Goal: Complete application form

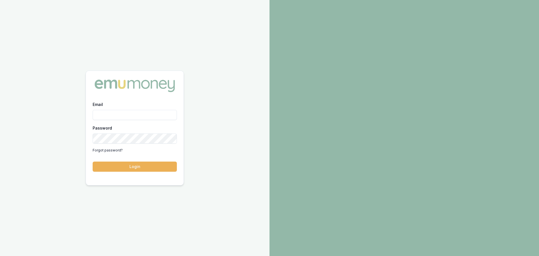
click at [104, 115] on input "Email" at bounding box center [135, 115] width 84 height 10
type input "[PERSON_NAME][EMAIL_ADDRESS][PERSON_NAME][DOMAIN_NAME]"
click at [137, 165] on button "Login" at bounding box center [135, 166] width 84 height 10
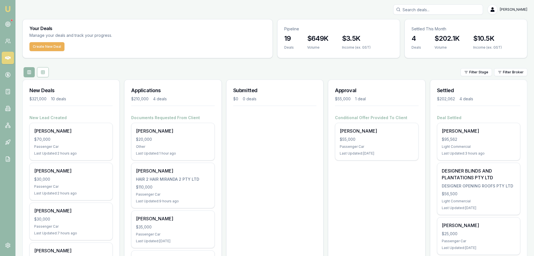
click at [167, 141] on div "$20,000" at bounding box center [173, 139] width 74 height 6
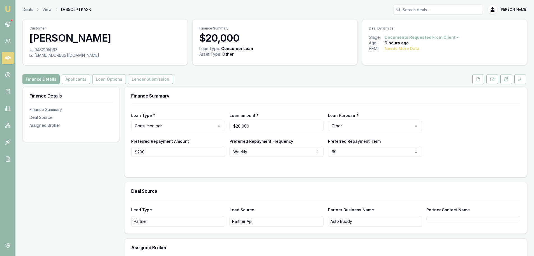
click at [478, 77] on icon at bounding box center [478, 79] width 3 height 4
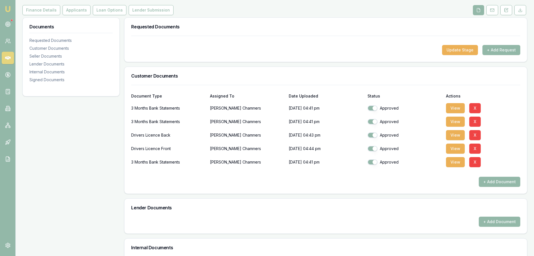
scroll to position [84, 0]
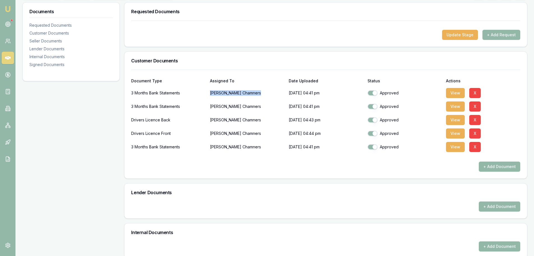
drag, startPoint x: 240, startPoint y: 93, endPoint x: 210, endPoint y: 91, distance: 30.6
click at [210, 91] on div "3 Months Bank Statements Tyler Chamners 29/09/2025, 04:41 pm Approved View X" at bounding box center [325, 92] width 389 height 11
copy p "Tyler Chamners"
click at [455, 91] on button "View" at bounding box center [455, 93] width 19 height 10
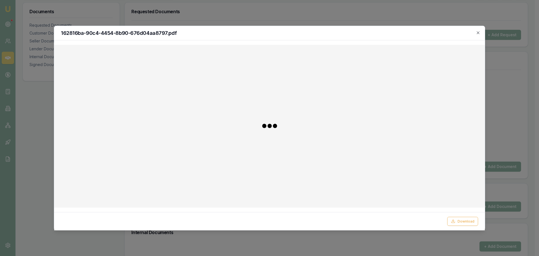
click at [455, 93] on div at bounding box center [269, 125] width 421 height 153
click at [479, 31] on icon "button" at bounding box center [478, 32] width 4 height 4
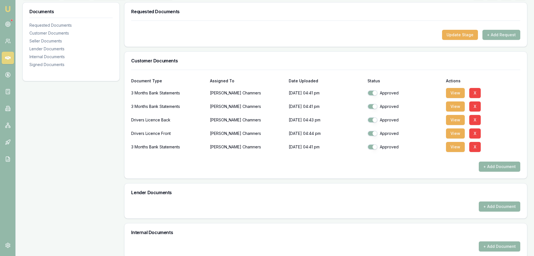
click at [457, 122] on button "View" at bounding box center [455, 120] width 19 height 10
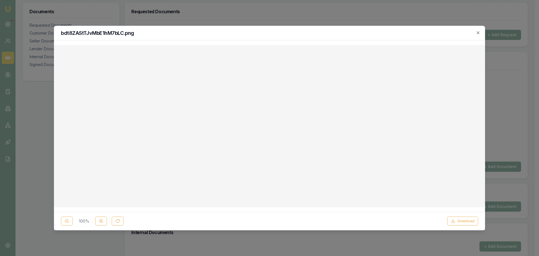
click at [464, 222] on button "Download" at bounding box center [462, 220] width 31 height 9
click at [477, 33] on icon "button" at bounding box center [478, 32] width 4 height 4
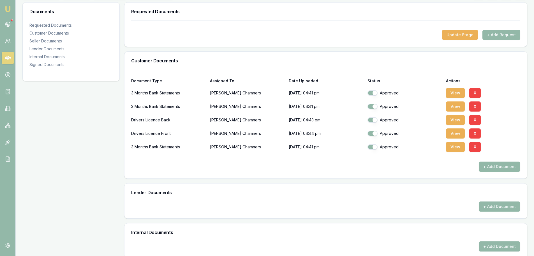
scroll to position [0, 0]
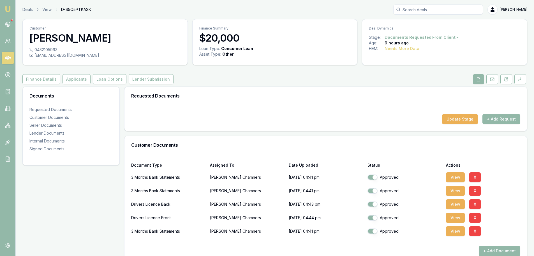
click at [71, 81] on button "Applicants" at bounding box center [77, 79] width 28 height 10
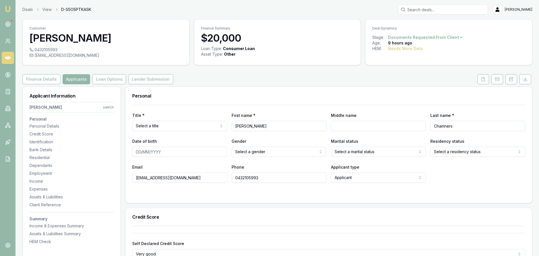
click at [141, 126] on html "Emu Broker Deals View D-S5O5PTKASK Evette Abdo Toggle Menu Customer Tyler Chamn…" at bounding box center [269, 128] width 539 height 256
click at [333, 126] on input "Middle name" at bounding box center [375, 126] width 94 height 10
click at [339, 123] on input "Middle name" at bounding box center [375, 126] width 94 height 10
type input "m"
type input "Michael Mccaarthy"
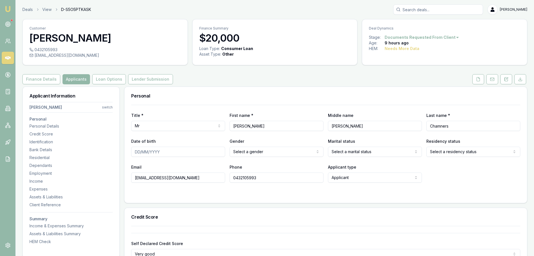
click at [139, 150] on input "Date of birth" at bounding box center [178, 151] width 94 height 10
type input "14/01/2004"
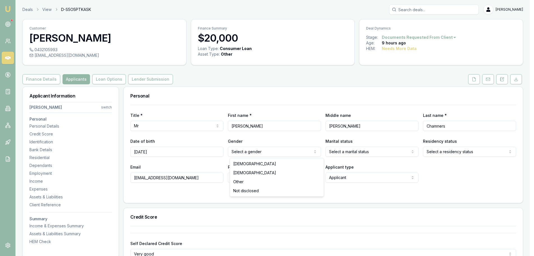
click at [258, 152] on html "Emu Broker Deals View D-S5O5PTKASK Evette Abdo Toggle Menu Customer Tyler Chamn…" at bounding box center [267, 128] width 534 height 256
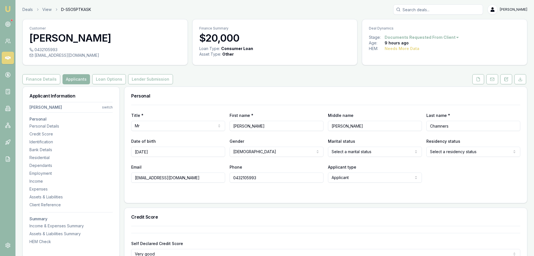
click at [355, 152] on html "Emu Broker Deals View D-S5O5PTKASK Evette Abdo Toggle Menu Customer Tyler Chamn…" at bounding box center [267, 128] width 534 height 256
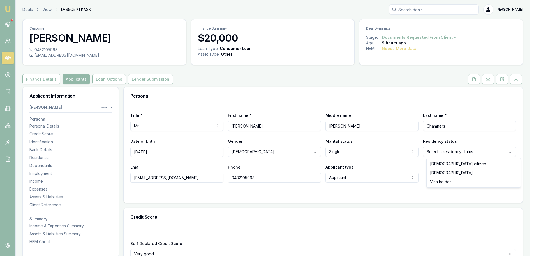
click at [447, 151] on html "Emu Broker Deals View D-S5O5PTKASK Evette Abdo Toggle Menu Customer Tyler Chamn…" at bounding box center [267, 128] width 534 height 256
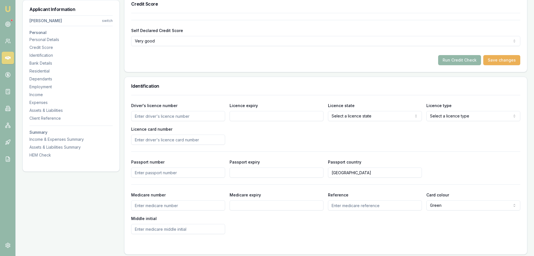
scroll to position [224, 0]
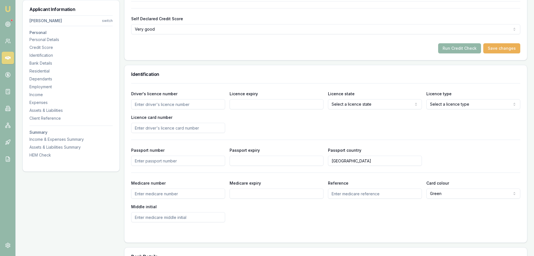
click at [147, 104] on input "Driver's licence number" at bounding box center [178, 104] width 94 height 10
click at [140, 127] on input "Licence card number" at bounding box center [178, 128] width 94 height 10
type input "136"
click at [140, 104] on input "Driver's licence number" at bounding box center [178, 104] width 94 height 10
type input "136246643"
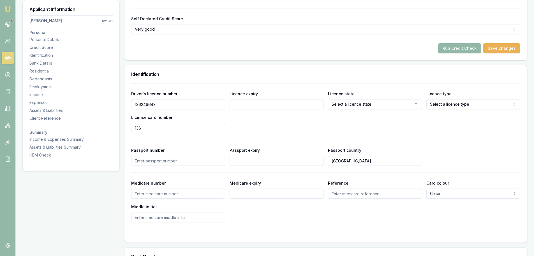
click at [254, 112] on div "Driver's licence number 136246643 Licence expiry Licence state Select a licence…" at bounding box center [325, 111] width 389 height 43
click at [242, 105] on input "Licence expiry" at bounding box center [277, 104] width 94 height 10
click at [283, 120] on div "Driver's licence number 136246643 Licence expiry 12/01/20265 Licence state Sele…" at bounding box center [325, 111] width 389 height 43
click at [259, 104] on input "12/01/20265" at bounding box center [277, 104] width 94 height 10
type input "12/01/2026"
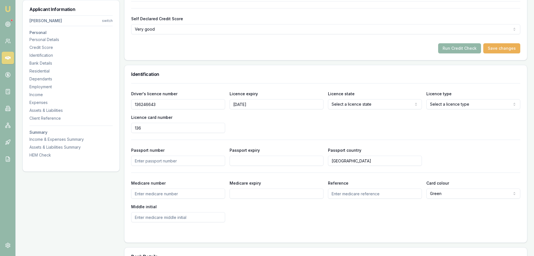
click at [274, 126] on div "Driver's licence number 136246643 Licence expiry 12/01/2026 Licence state Selec…" at bounding box center [325, 111] width 389 height 43
click at [423, 125] on div "Driver's licence number 136246643 Licence expiry 12/01/2026 Licence state QLD N…" at bounding box center [325, 111] width 389 height 43
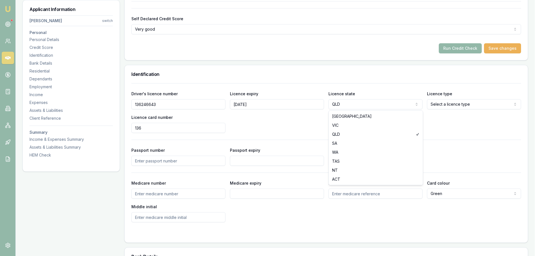
select select "VIC"
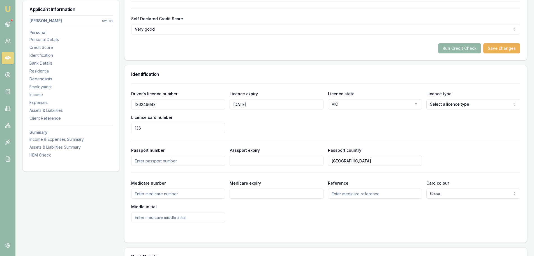
click at [364, 121] on div "Driver's licence number 136246643 Licence expiry 12/01/2026 Licence state VIC N…" at bounding box center [325, 111] width 389 height 43
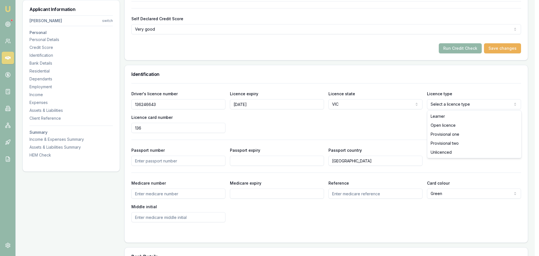
select select "PROVISIONAL_TWO"
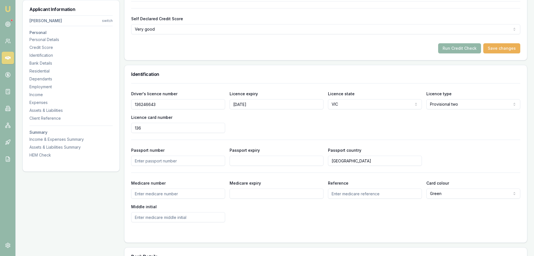
click at [406, 131] on div "Driver's licence number 136246643 Licence expiry 12/01/2026 Licence state VIC N…" at bounding box center [325, 111] width 389 height 43
drag, startPoint x: 150, startPoint y: 129, endPoint x: 142, endPoint y: 128, distance: 8.5
click at [142, 128] on input "136" at bounding box center [178, 128] width 94 height 10
type input "1"
drag, startPoint x: 217, startPoint y: 126, endPoint x: 243, endPoint y: 127, distance: 25.3
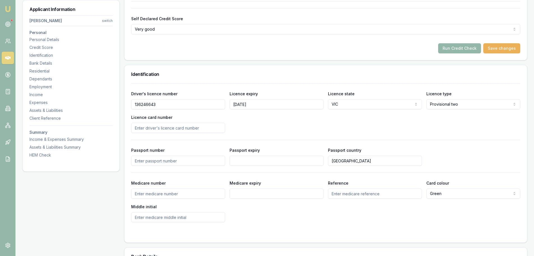
click at [243, 127] on div "Driver's licence number 136246643 Licence expiry 12/01/2026 Licence state VIC N…" at bounding box center [325, 111] width 389 height 43
click at [299, 124] on div "Driver's licence number 136246643 Licence expiry 12/01/2026 Licence state VIC N…" at bounding box center [325, 111] width 389 height 43
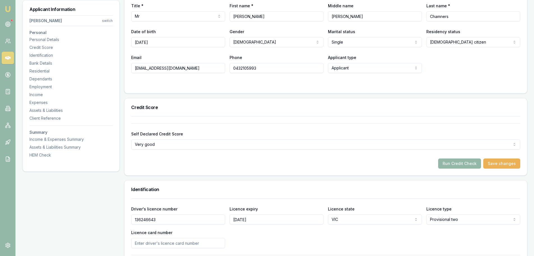
scroll to position [56, 0]
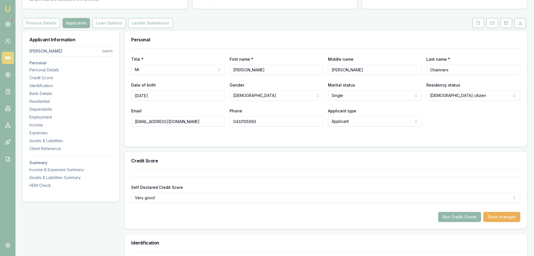
click at [499, 217] on button "Save changes" at bounding box center [502, 217] width 37 height 10
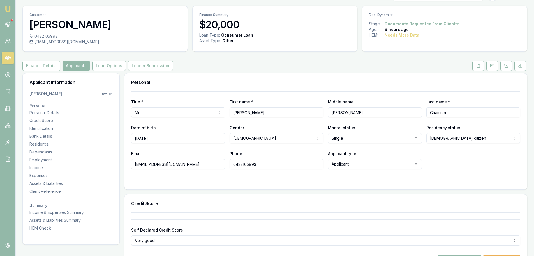
scroll to position [0, 0]
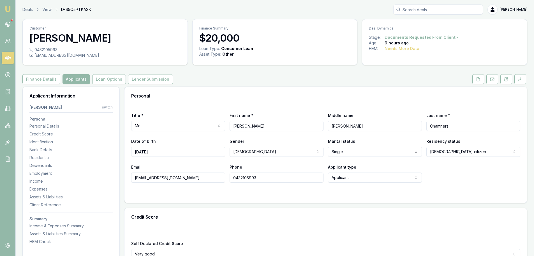
click at [479, 79] on icon at bounding box center [478, 79] width 4 height 4
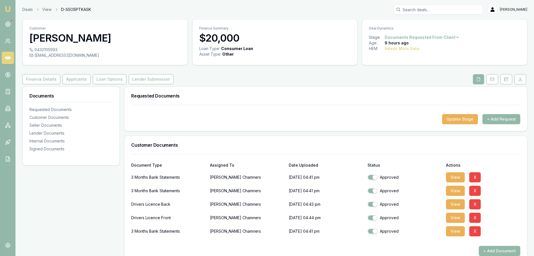
click at [453, 201] on button "View" at bounding box center [455, 204] width 19 height 10
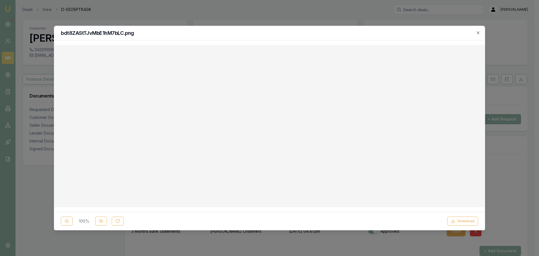
click at [478, 33] on icon "button" at bounding box center [478, 32] width 4 height 4
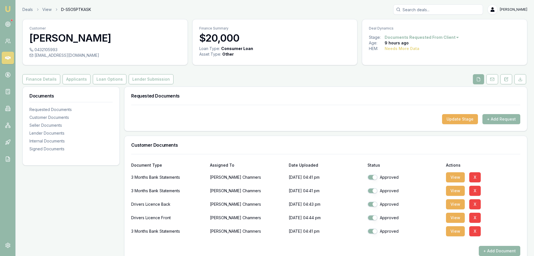
click at [453, 218] on button "View" at bounding box center [455, 217] width 19 height 10
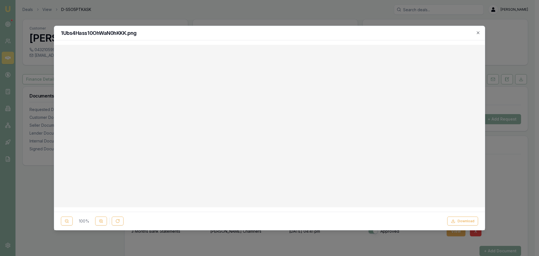
click at [478, 32] on icon "button" at bounding box center [477, 32] width 3 height 3
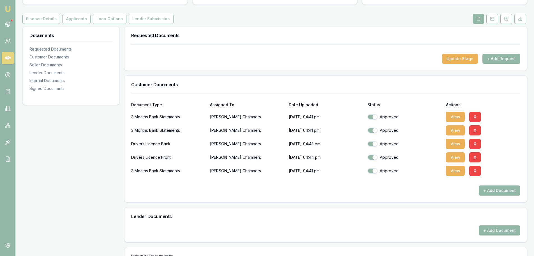
scroll to position [84, 0]
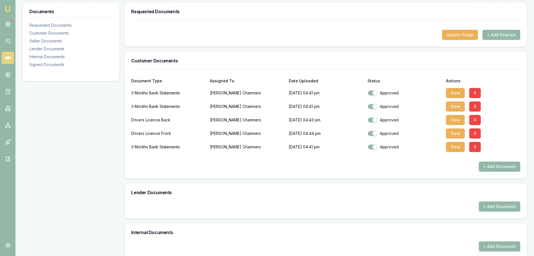
click at [449, 120] on button "View" at bounding box center [455, 120] width 19 height 10
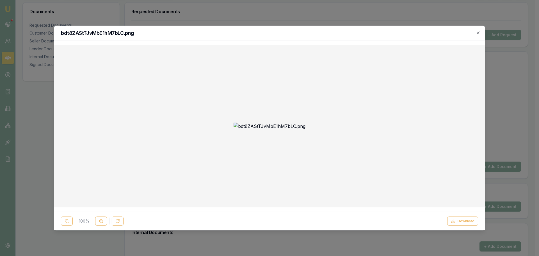
click at [477, 31] on icon "button" at bounding box center [478, 32] width 4 height 4
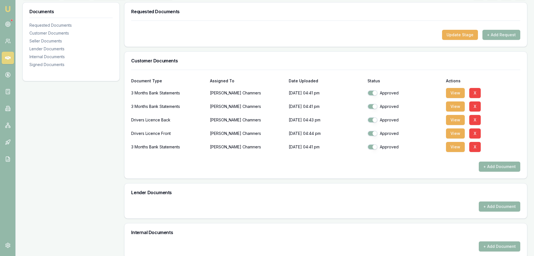
click at [455, 135] on button "View" at bounding box center [455, 133] width 19 height 10
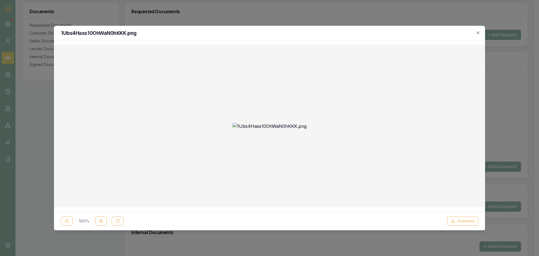
click at [477, 33] on icon "button" at bounding box center [478, 32] width 4 height 4
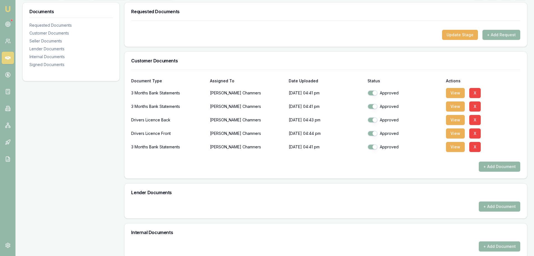
click at [455, 148] on button "View" at bounding box center [455, 147] width 19 height 10
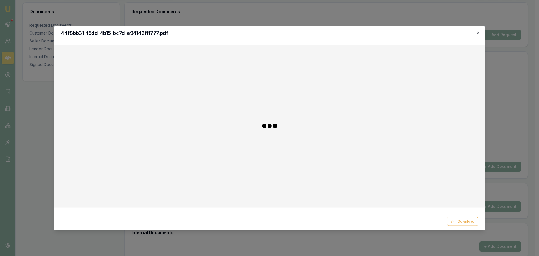
click at [454, 145] on div at bounding box center [269, 125] width 421 height 153
click at [477, 32] on icon "button" at bounding box center [478, 32] width 4 height 4
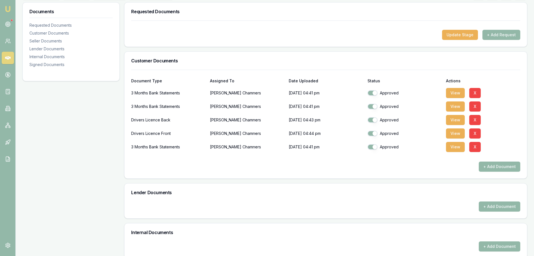
click at [454, 93] on button "View" at bounding box center [455, 93] width 19 height 10
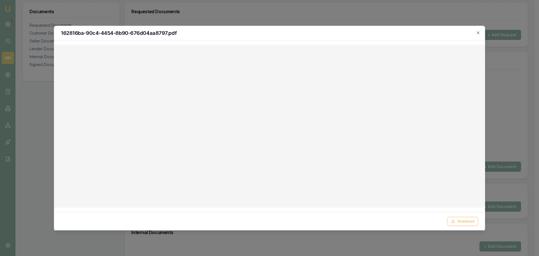
click at [477, 33] on icon "button" at bounding box center [478, 32] width 4 height 4
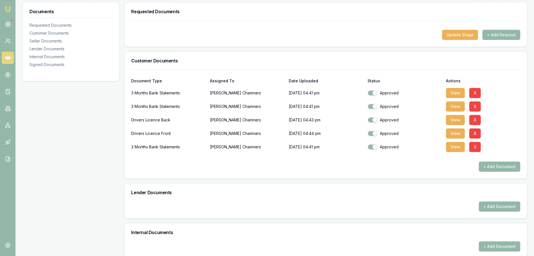
click at [457, 105] on button "View" at bounding box center [455, 106] width 19 height 10
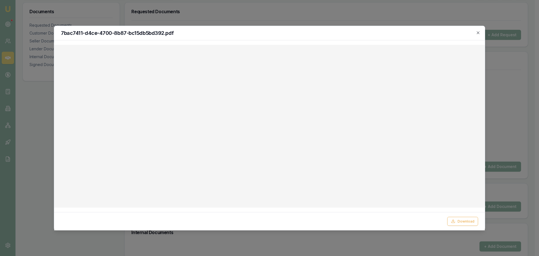
click at [478, 34] on icon "button" at bounding box center [478, 32] width 4 height 4
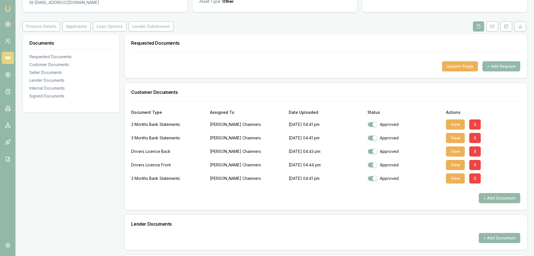
scroll to position [0, 0]
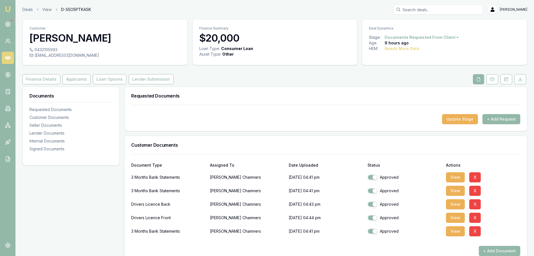
click at [74, 78] on button "Applicants" at bounding box center [77, 79] width 28 height 10
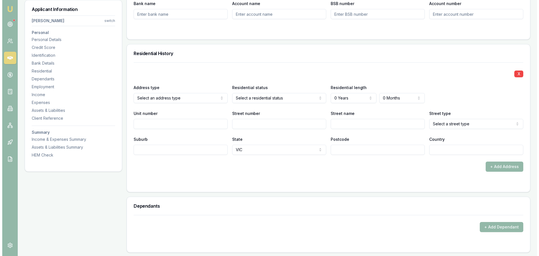
scroll to position [505, 0]
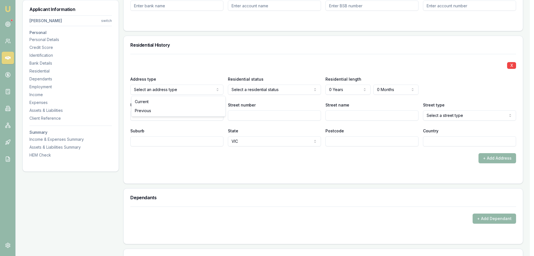
select select "RENTER"
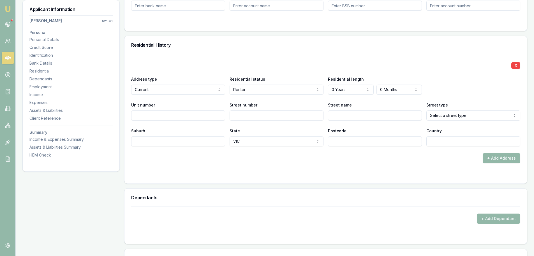
drag, startPoint x: 339, startPoint y: 110, endPoint x: 348, endPoint y: 105, distance: 10.2
click at [339, 110] on input "Street name" at bounding box center [375, 115] width 94 height 10
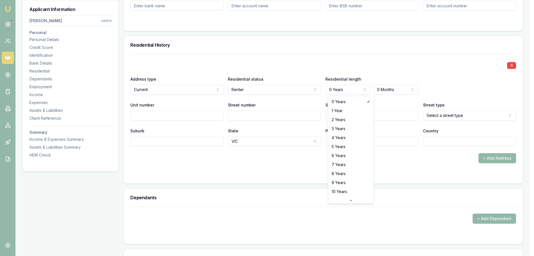
select select "1"
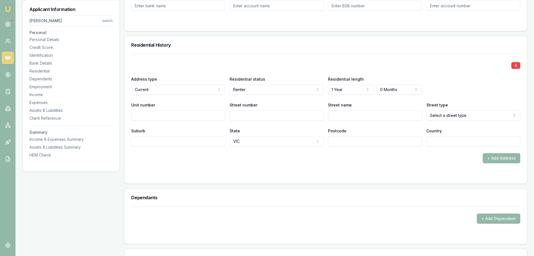
click at [241, 114] on input "Street number" at bounding box center [277, 115] width 94 height 10
paste input "27 CHRISTIE PDE MILDURA VIC 3500"
drag, startPoint x: 258, startPoint y: 115, endPoint x: 239, endPoint y: 118, distance: 18.8
click at [239, 118] on input "27 CHRISTIE PDE MILDURA VIC 3500" at bounding box center [277, 115] width 94 height 10
type input "27 PDE MILDURA VIC 3500"
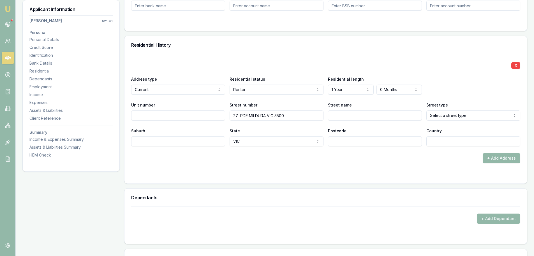
paste input "CHRISTIE"
type input "CHRISTIE"
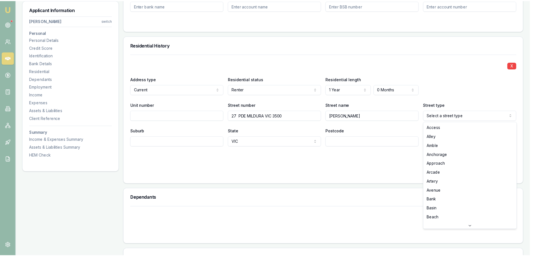
scroll to position [970, 0]
select select "Parade"
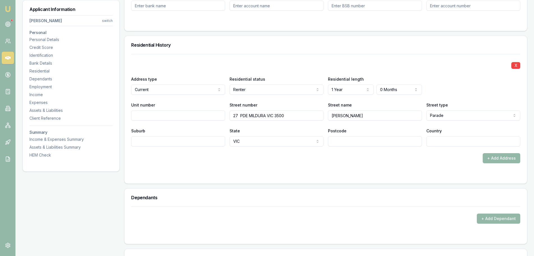
drag, startPoint x: 247, startPoint y: 116, endPoint x: 241, endPoint y: 115, distance: 6.5
click at [241, 115] on input "27 PDE MILDURA VIC 3500" at bounding box center [277, 115] width 94 height 10
drag, startPoint x: 259, startPoint y: 114, endPoint x: 242, endPoint y: 114, distance: 17.4
click at [242, 114] on input "27 MILDURA VIC 3500" at bounding box center [277, 115] width 94 height 10
type input "27 VIC 3500"
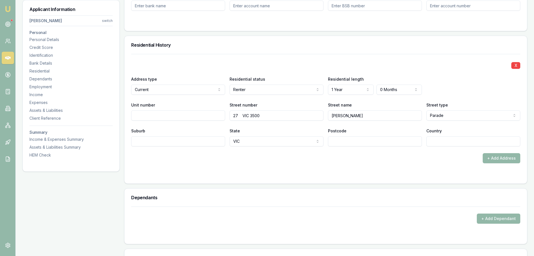
paste input "MILDURA"
type input "MILDURA"
click at [156, 183] on div "X Address type Current Current Previous Residential status Renter Owner with mo…" at bounding box center [326, 118] width 403 height 129
drag, startPoint x: 261, startPoint y: 114, endPoint x: 243, endPoint y: 114, distance: 18.5
click at [243, 114] on input "27 VIC 3500" at bounding box center [277, 115] width 94 height 10
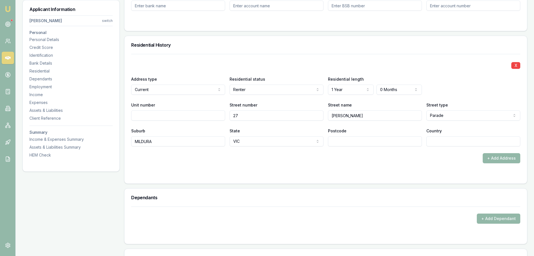
type input "27"
paste input "VIC 3500"
drag, startPoint x: 338, startPoint y: 140, endPoint x: 330, endPoint y: 140, distance: 8.4
click at [330, 140] on input "VIC 3500" at bounding box center [375, 141] width 94 height 10
type input "3500"
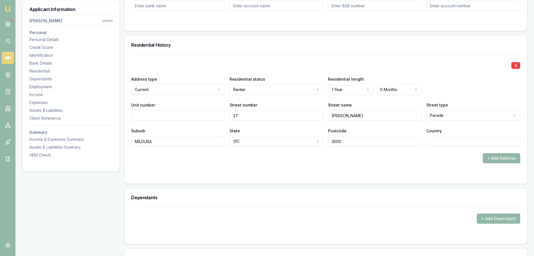
click at [294, 167] on form "X Address type Current Current Previous Residential status Renter Owner with mo…" at bounding box center [325, 115] width 389 height 123
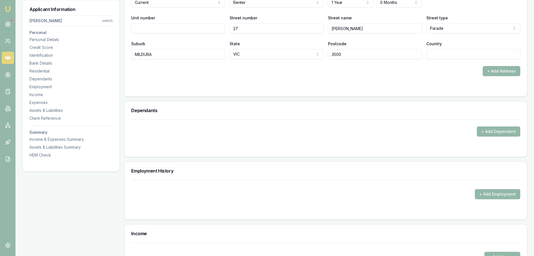
scroll to position [617, 0]
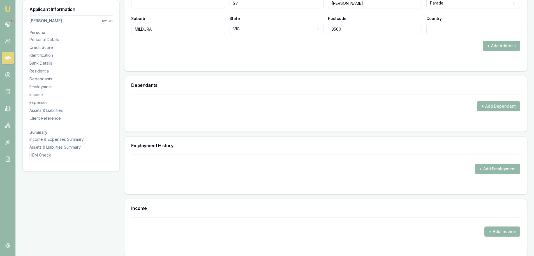
click at [486, 107] on button "+ Add Dependant" at bounding box center [498, 106] width 43 height 10
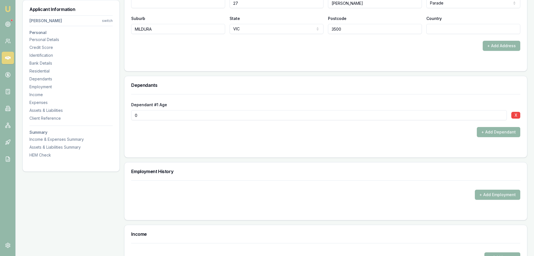
drag, startPoint x: 276, startPoint y: 174, endPoint x: 443, endPoint y: 135, distance: 170.8
click at [278, 173] on div "Employment History" at bounding box center [326, 171] width 403 height 18
click at [516, 114] on button "X" at bounding box center [516, 115] width 9 height 7
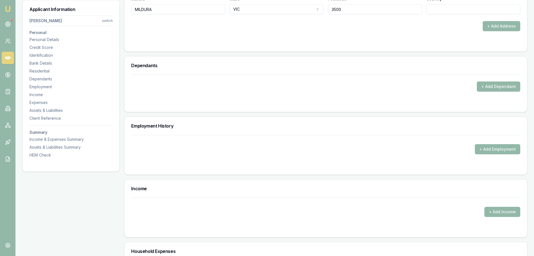
scroll to position [673, 0]
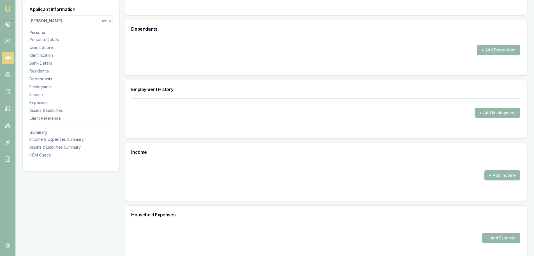
click at [485, 114] on button "+ Add Employment" at bounding box center [497, 112] width 45 height 10
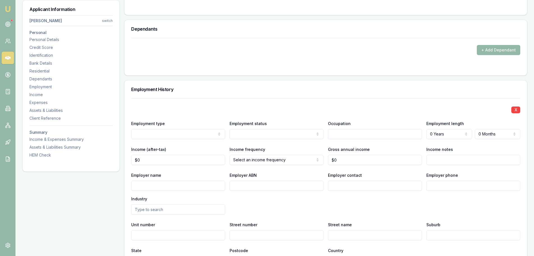
click at [342, 133] on input "text" at bounding box center [375, 134] width 94 height 10
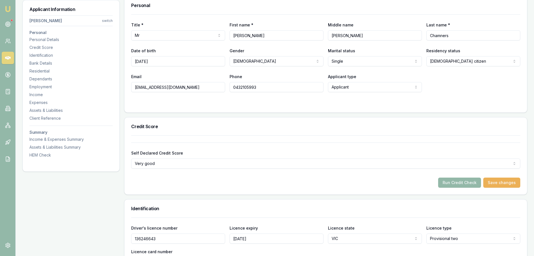
scroll to position [127, 0]
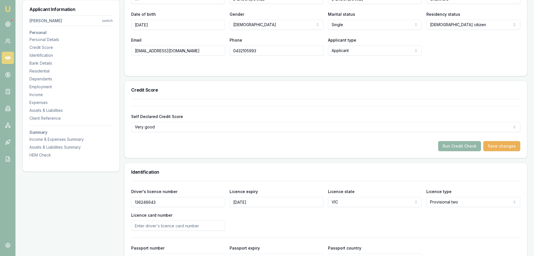
click at [504, 147] on button "Save changes" at bounding box center [502, 146] width 37 height 10
click at [455, 147] on button "Run Credit Check" at bounding box center [460, 146] width 43 height 10
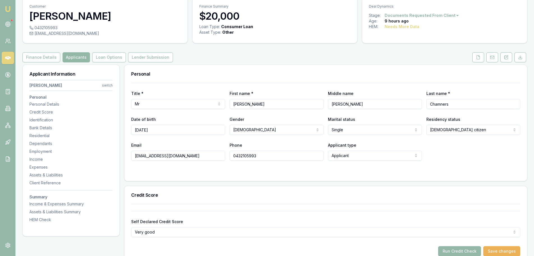
scroll to position [0, 0]
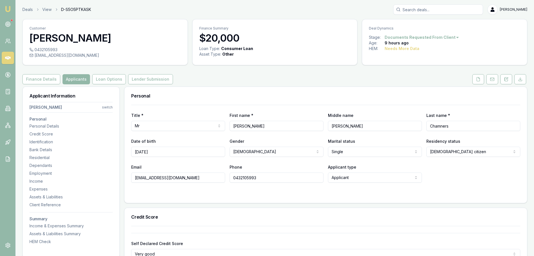
click at [478, 80] on icon at bounding box center [478, 79] width 4 height 4
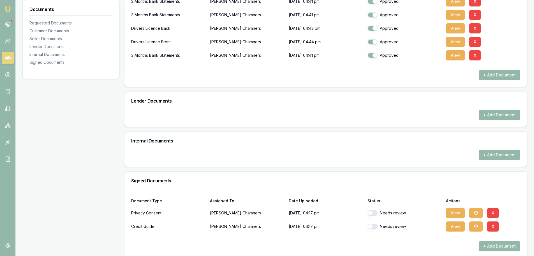
scroll to position [182, 0]
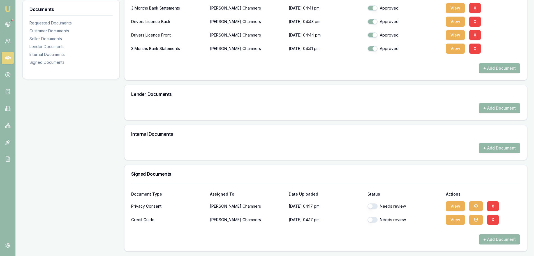
click at [369, 205] on button "button" at bounding box center [373, 206] width 10 height 6
checkbox input "true"
click at [371, 219] on button "button" at bounding box center [373, 220] width 10 height 6
checkbox input "true"
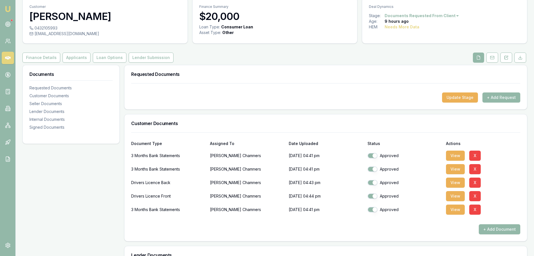
scroll to position [0, 0]
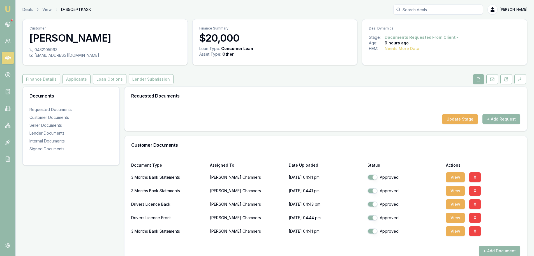
click at [77, 80] on button "Applicants" at bounding box center [77, 79] width 28 height 10
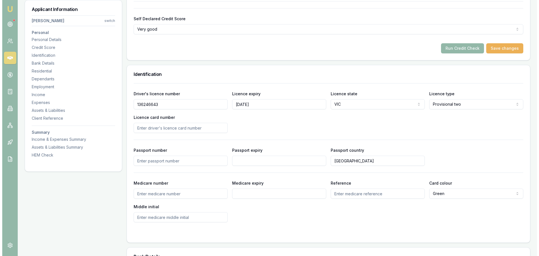
scroll to position [168, 0]
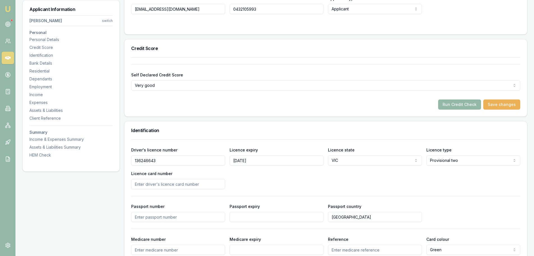
click at [462, 105] on button "Run Credit Check" at bounding box center [460, 104] width 43 height 10
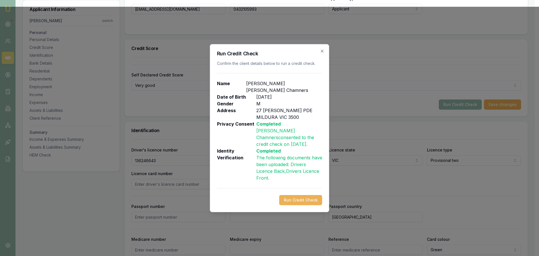
click at [304, 195] on button "Run Credit Check" at bounding box center [300, 200] width 43 height 10
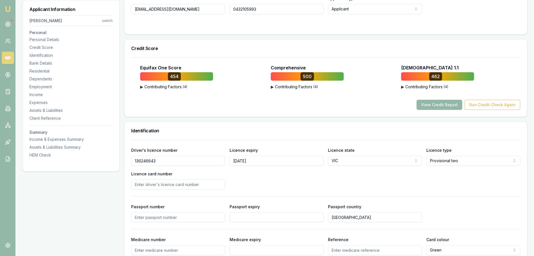
click at [164, 77] on div at bounding box center [176, 76] width 73 height 8
click at [438, 105] on button "View Credit Report" at bounding box center [440, 105] width 46 height 10
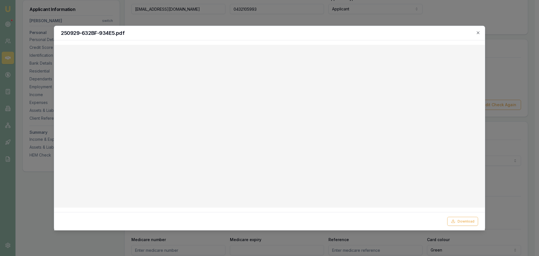
click at [467, 222] on button "Download" at bounding box center [462, 220] width 31 height 9
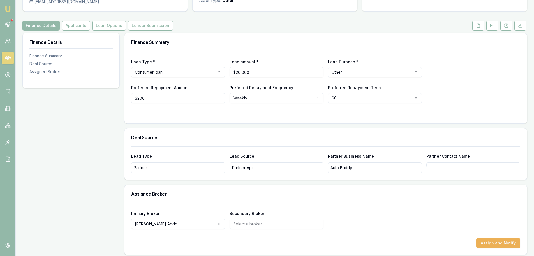
scroll to position [57, 0]
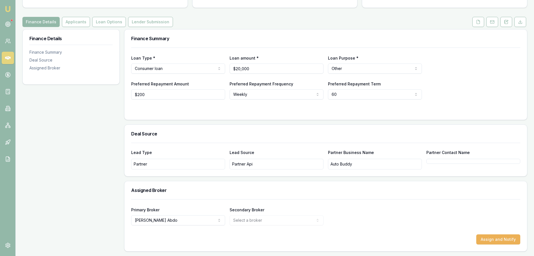
click at [8, 24] on icon at bounding box center [8, 24] width 6 height 6
